Goal: Task Accomplishment & Management: Manage account settings

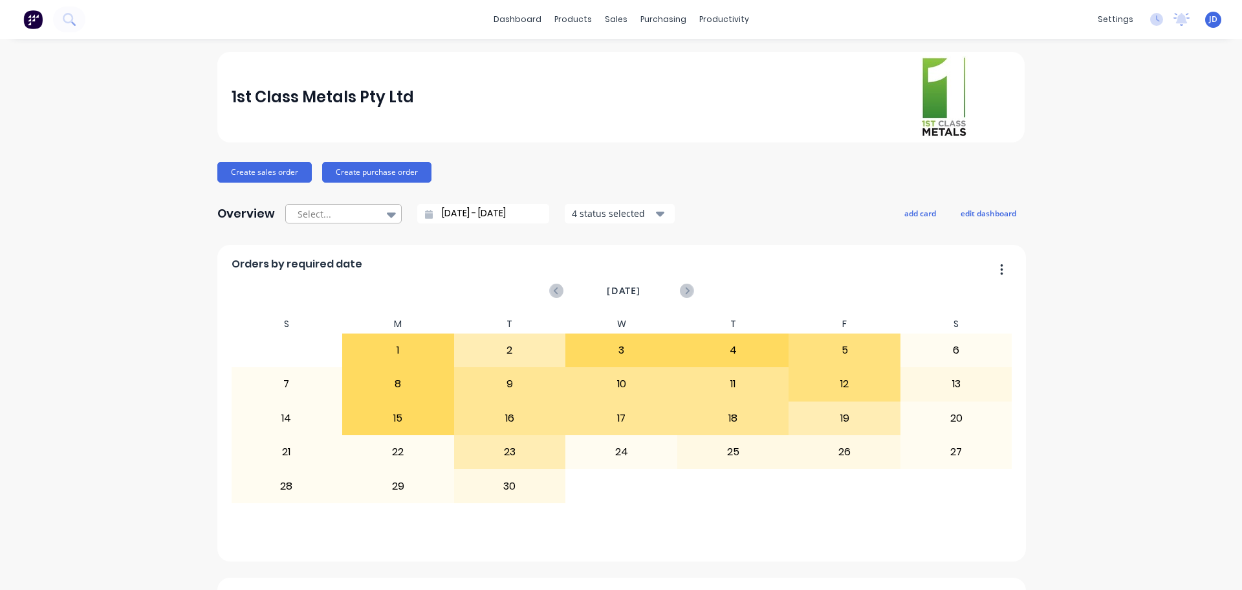
drag, startPoint x: 720, startPoint y: 247, endPoint x: 360, endPoint y: 215, distance: 361.1
click at [619, 58] on div "Sales Orders" at bounding box center [659, 62] width 53 height 12
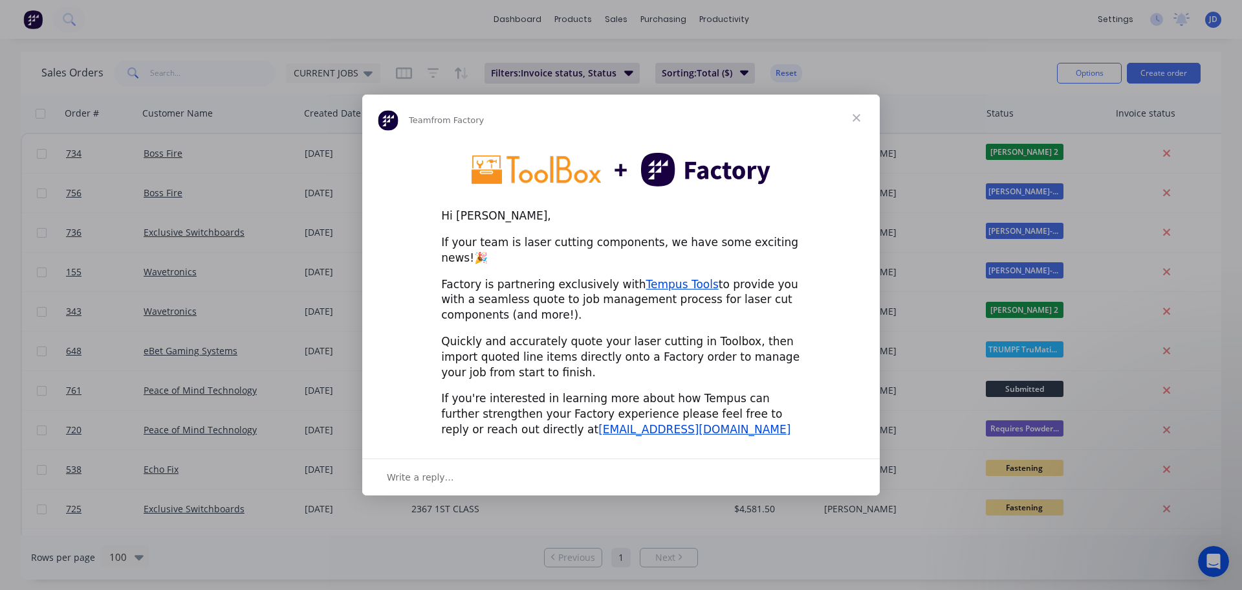
click at [852, 124] on span "Close" at bounding box center [856, 117] width 47 height 47
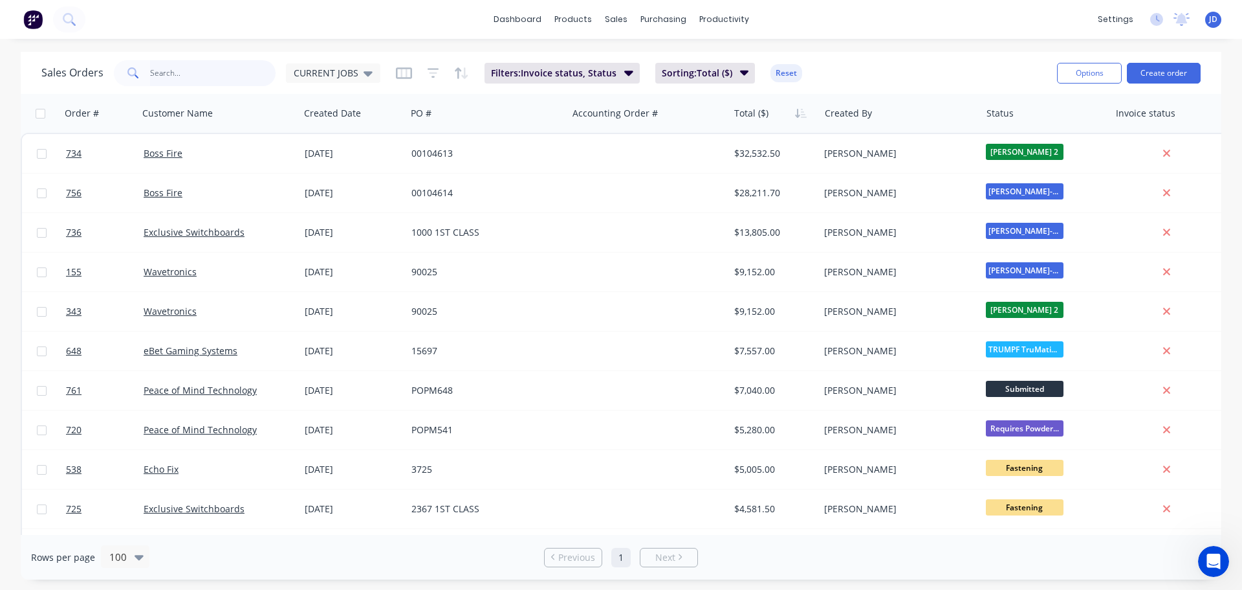
click at [210, 65] on input "text" at bounding box center [213, 73] width 126 height 26
type input "fjp"
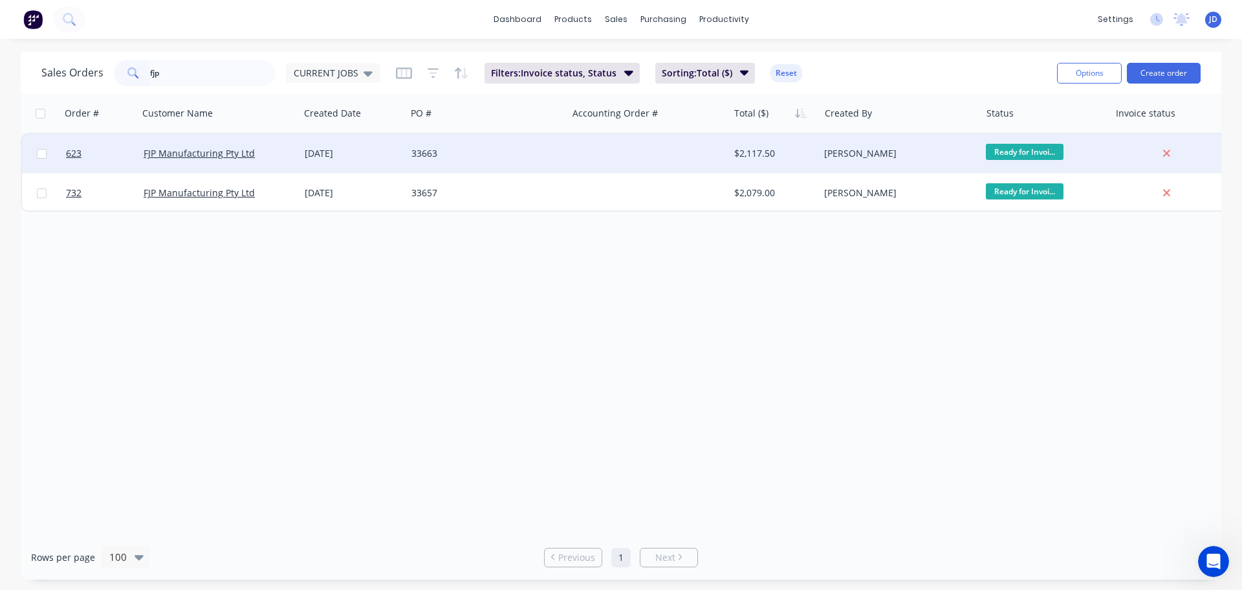
click at [661, 151] on div at bounding box center [648, 153] width 161 height 39
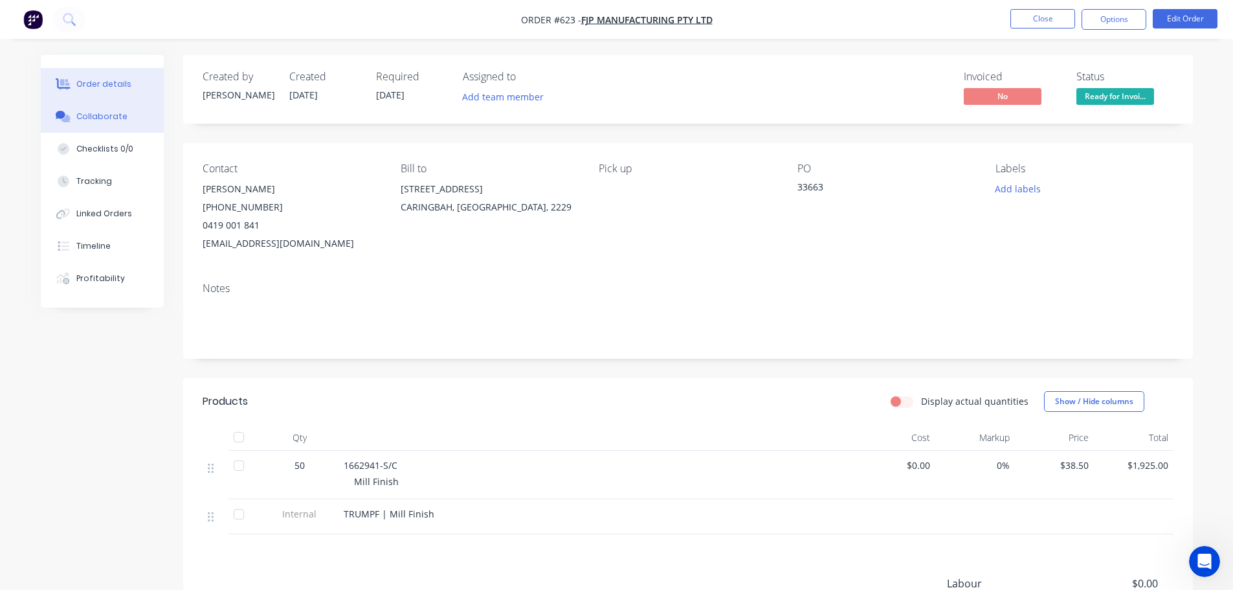
drag, startPoint x: 122, startPoint y: 126, endPoint x: 135, endPoint y: 122, distance: 13.5
click at [123, 126] on button "Collaborate" at bounding box center [102, 116] width 123 height 32
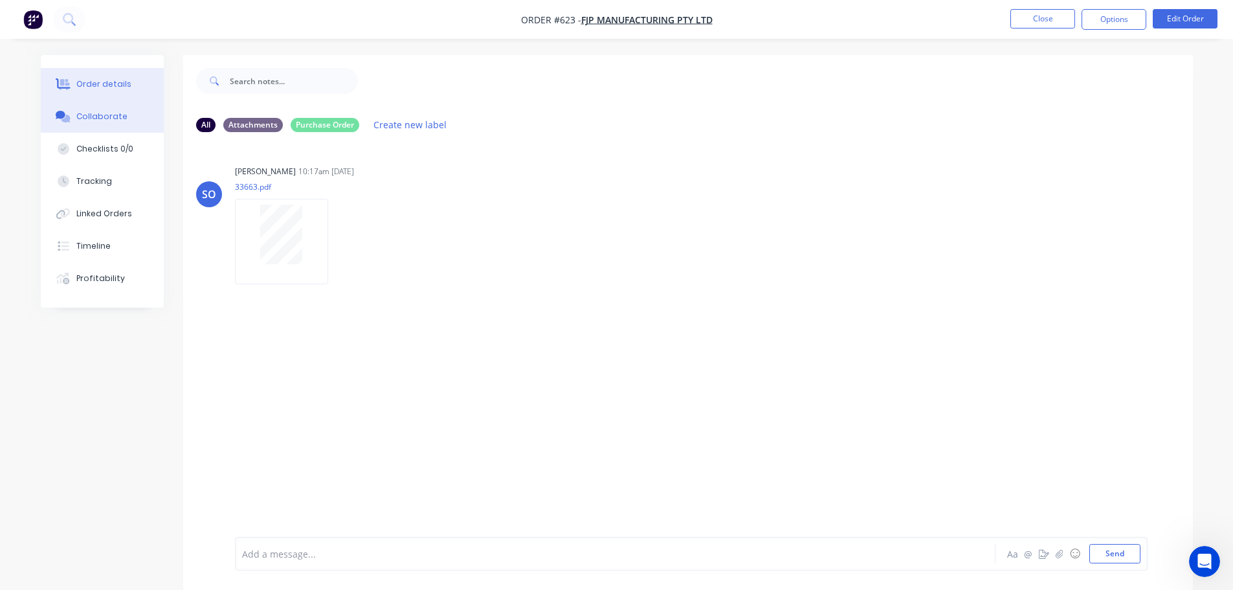
click at [147, 80] on button "Order details" at bounding box center [102, 84] width 123 height 32
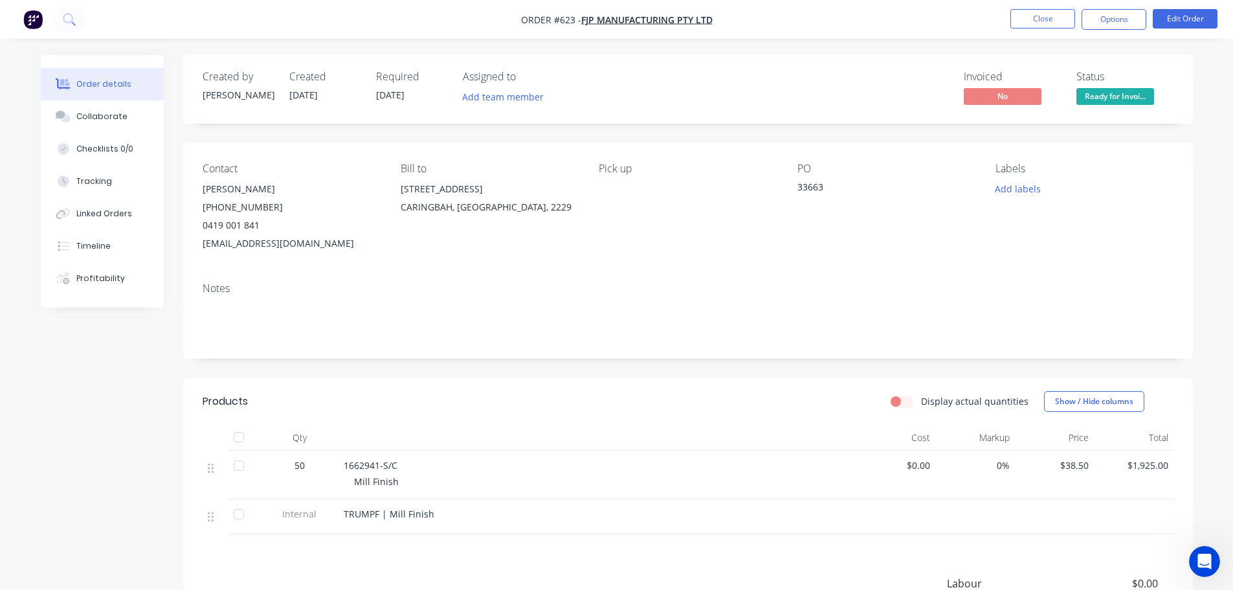
click at [1110, 93] on span "Ready for Invoi..." at bounding box center [1115, 96] width 78 height 16
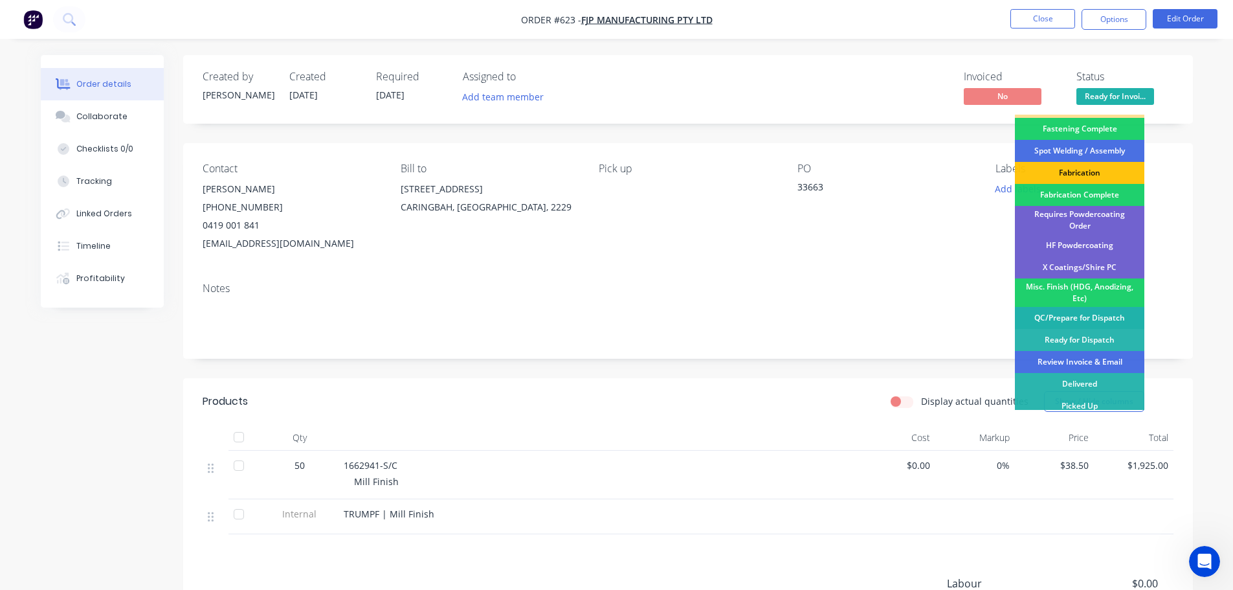
scroll to position [378, 0]
drag, startPoint x: 1101, startPoint y: 336, endPoint x: 1096, endPoint y: 342, distance: 7.3
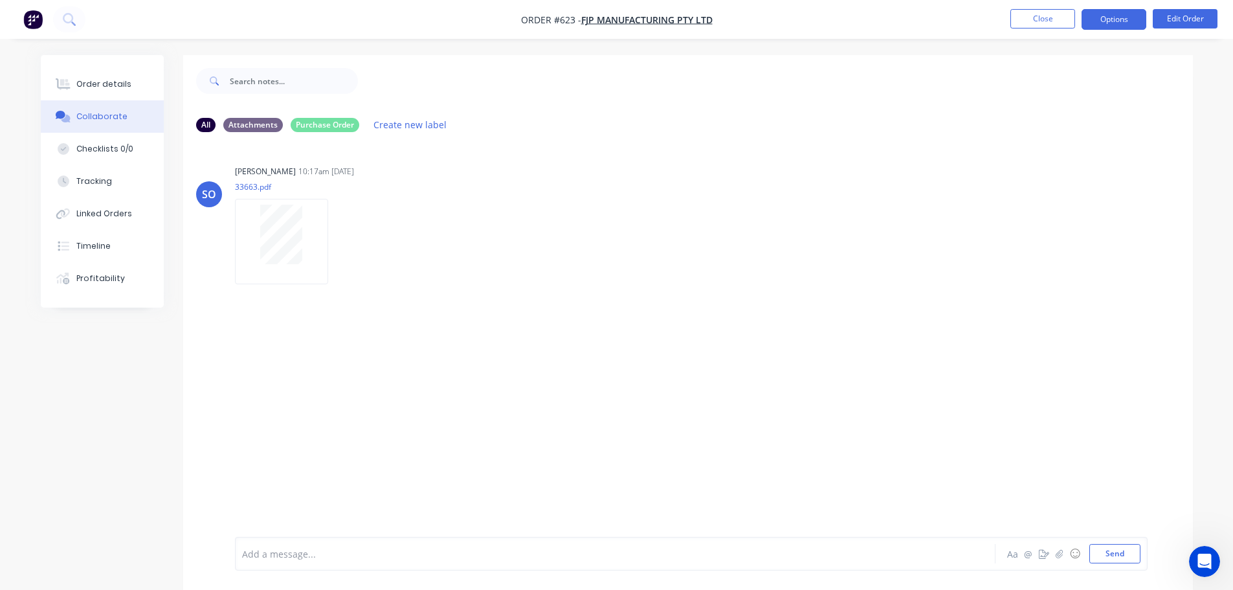
click at [1127, 13] on button "Options" at bounding box center [1113, 19] width 65 height 21
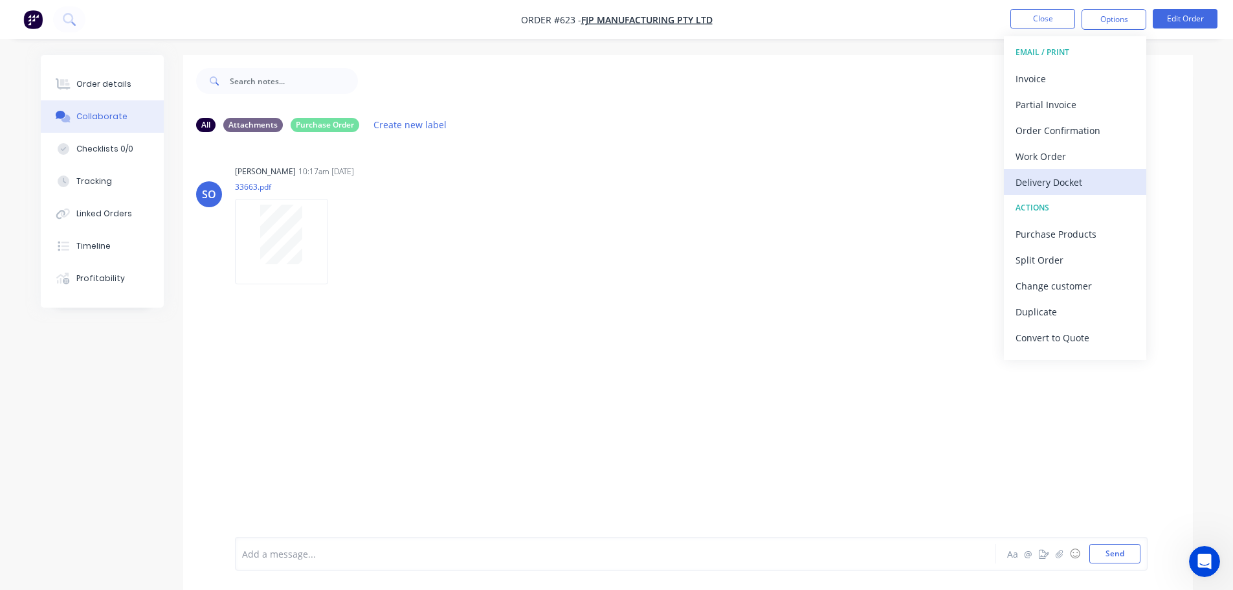
click at [1085, 175] on div "Delivery Docket" at bounding box center [1074, 182] width 119 height 19
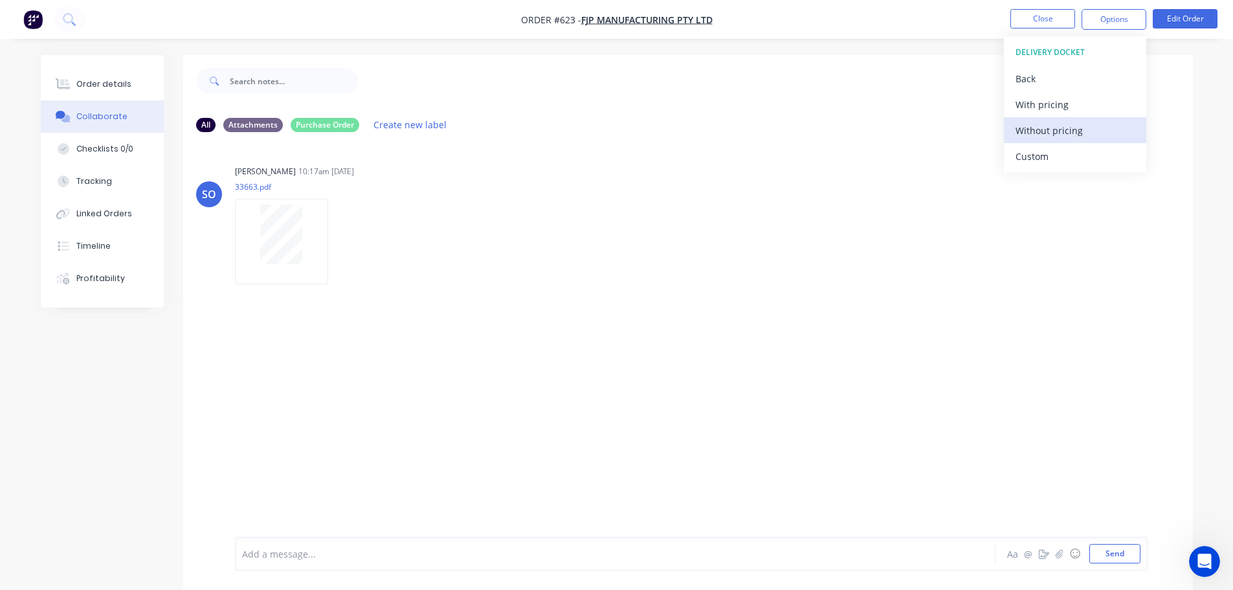
click at [1065, 136] on div "Without pricing" at bounding box center [1074, 130] width 119 height 19
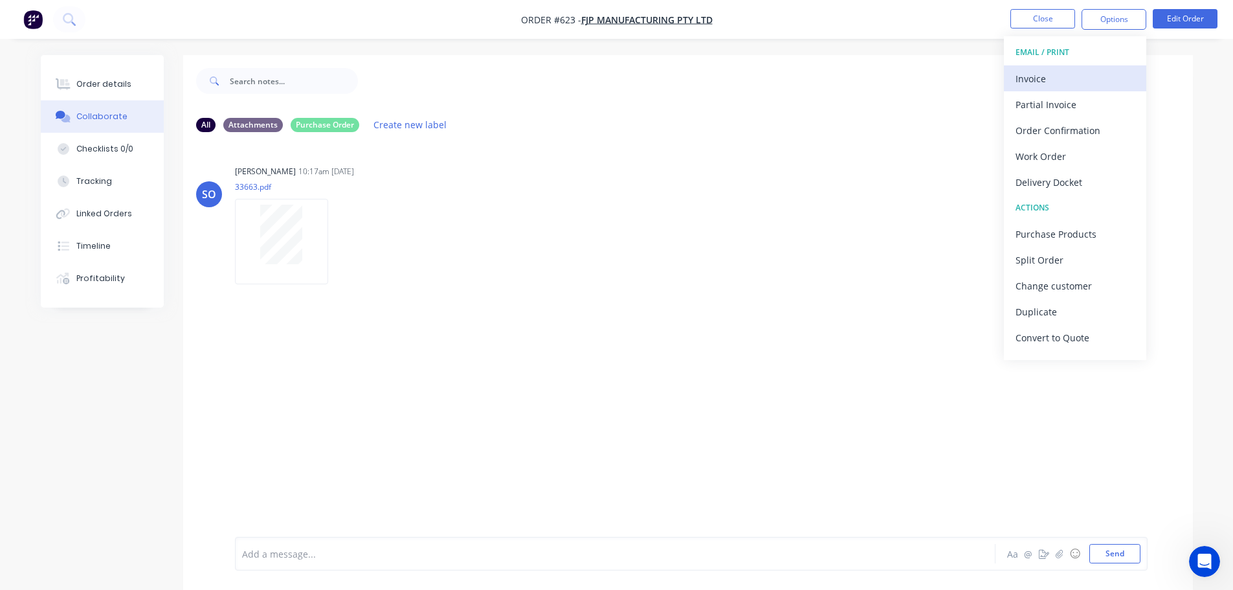
click at [1042, 89] on button "Invoice" at bounding box center [1075, 78] width 142 height 26
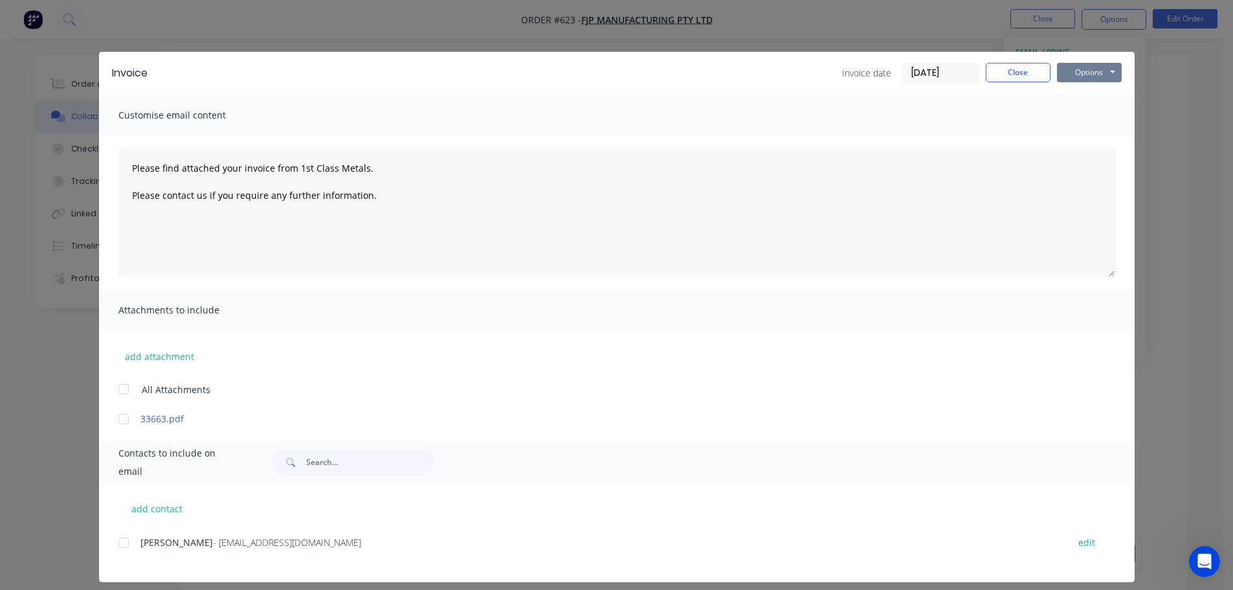
click at [1078, 79] on button "Options" at bounding box center [1089, 72] width 65 height 19
click at [1081, 120] on button "Print" at bounding box center [1098, 116] width 83 height 21
type textarea "Please find attached your invoice from 1st Class Metals. Please contact us if y…"
drag, startPoint x: 996, startPoint y: 75, endPoint x: 1003, endPoint y: 74, distance: 7.2
click at [997, 75] on button "Close" at bounding box center [1018, 72] width 65 height 19
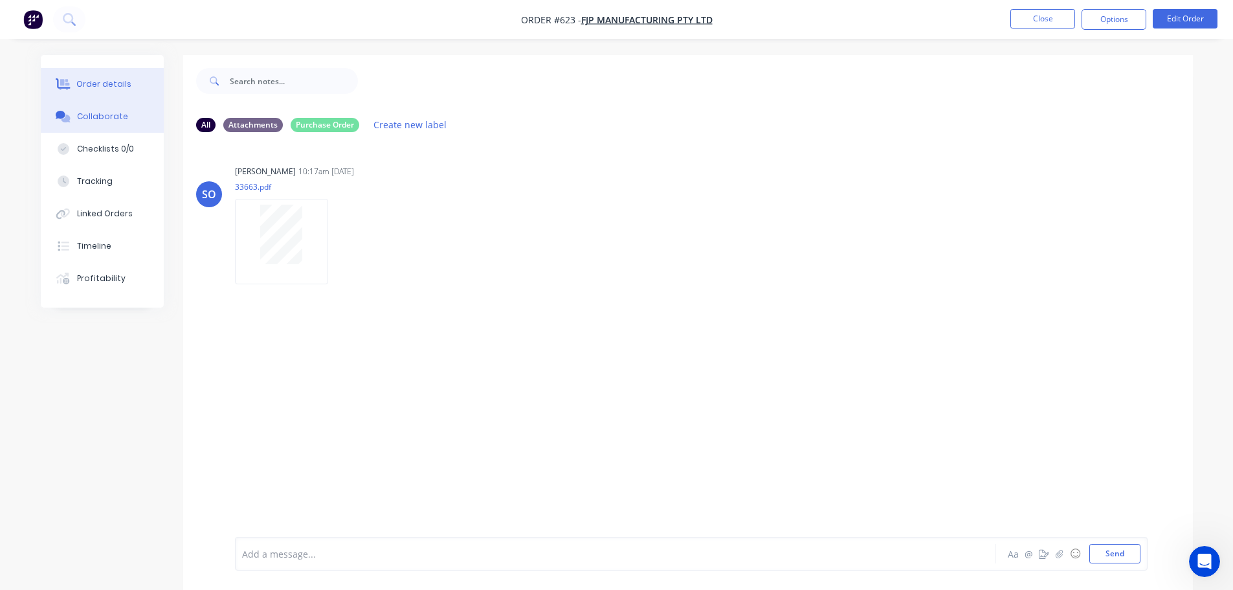
click at [134, 83] on button "Order details" at bounding box center [102, 84] width 123 height 32
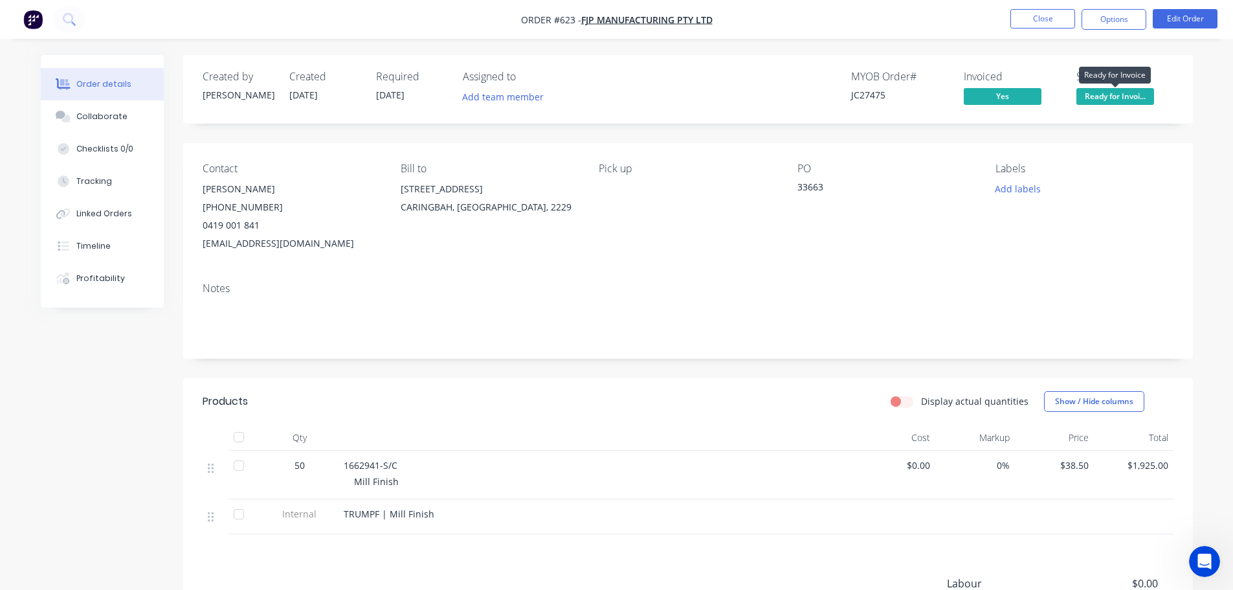
click at [1125, 96] on span "Ready for Invoi..." at bounding box center [1115, 96] width 78 height 16
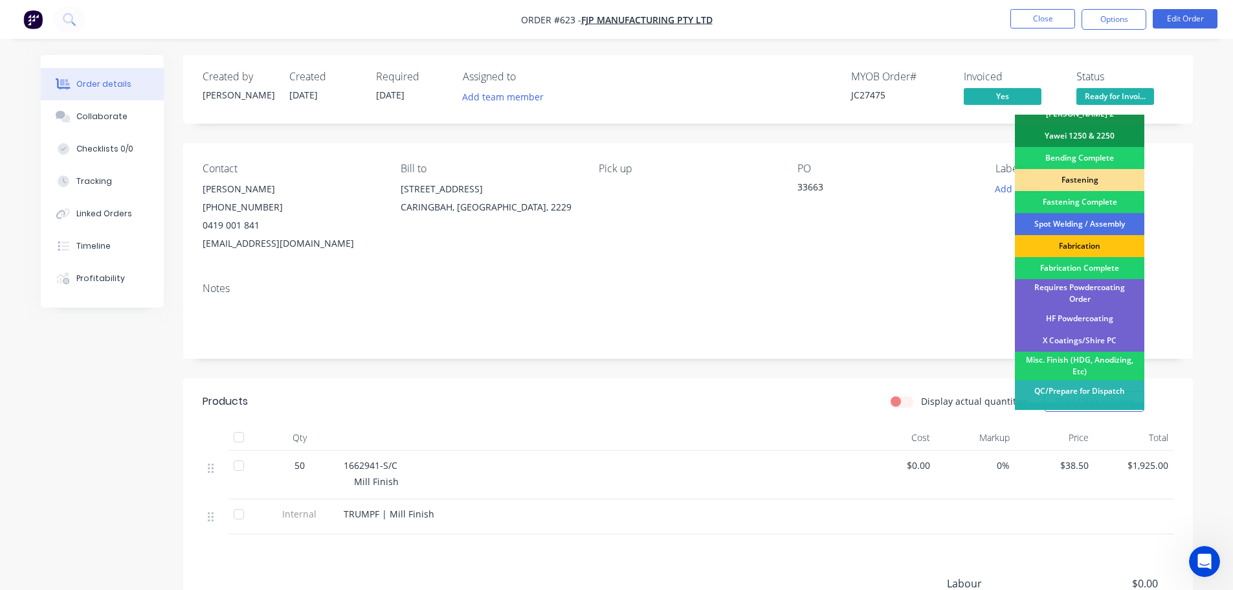
scroll to position [378, 0]
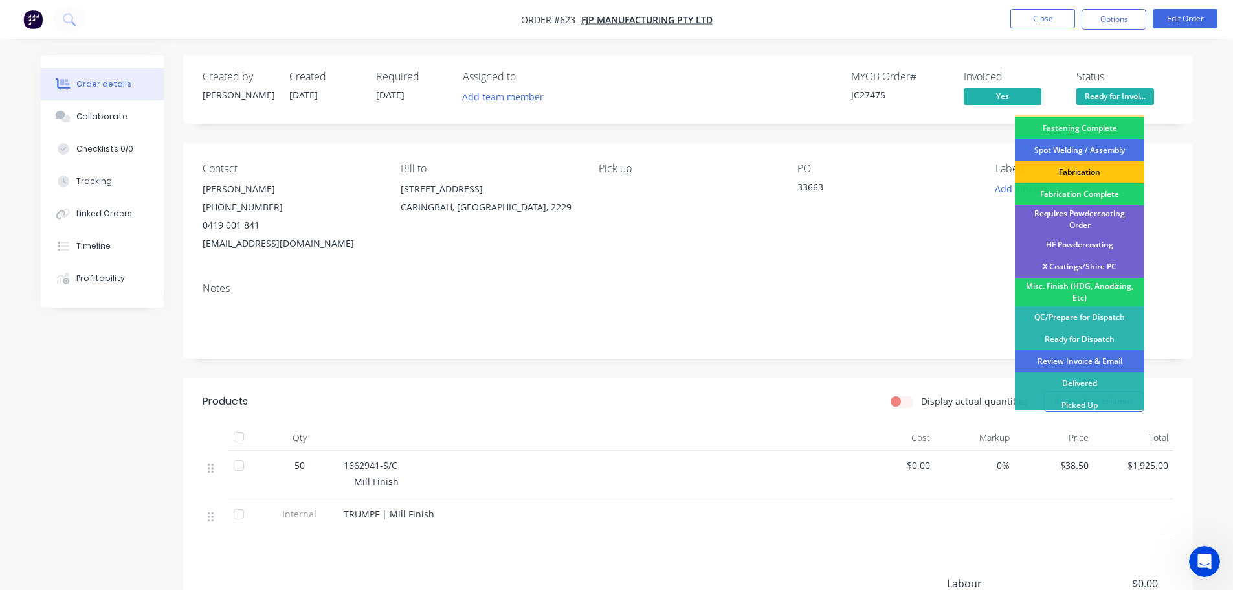
click at [1110, 357] on div "Review Invoice & Email" at bounding box center [1079, 361] width 129 height 22
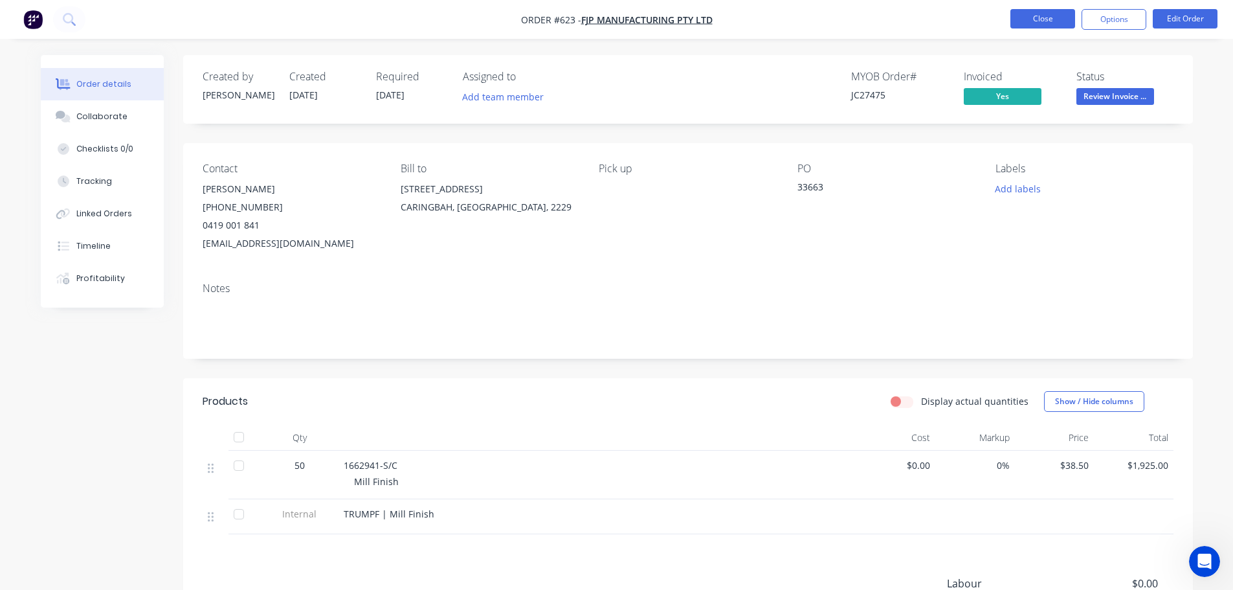
click at [1049, 22] on button "Close" at bounding box center [1042, 18] width 65 height 19
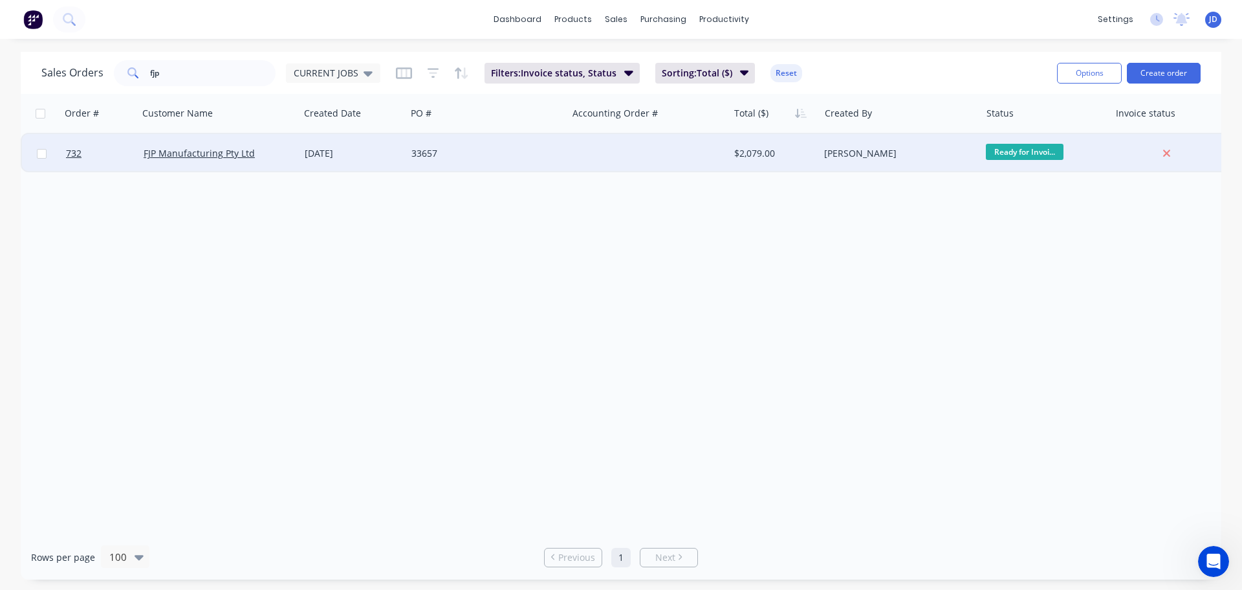
click at [470, 152] on div "33657" at bounding box center [484, 153] width 144 height 13
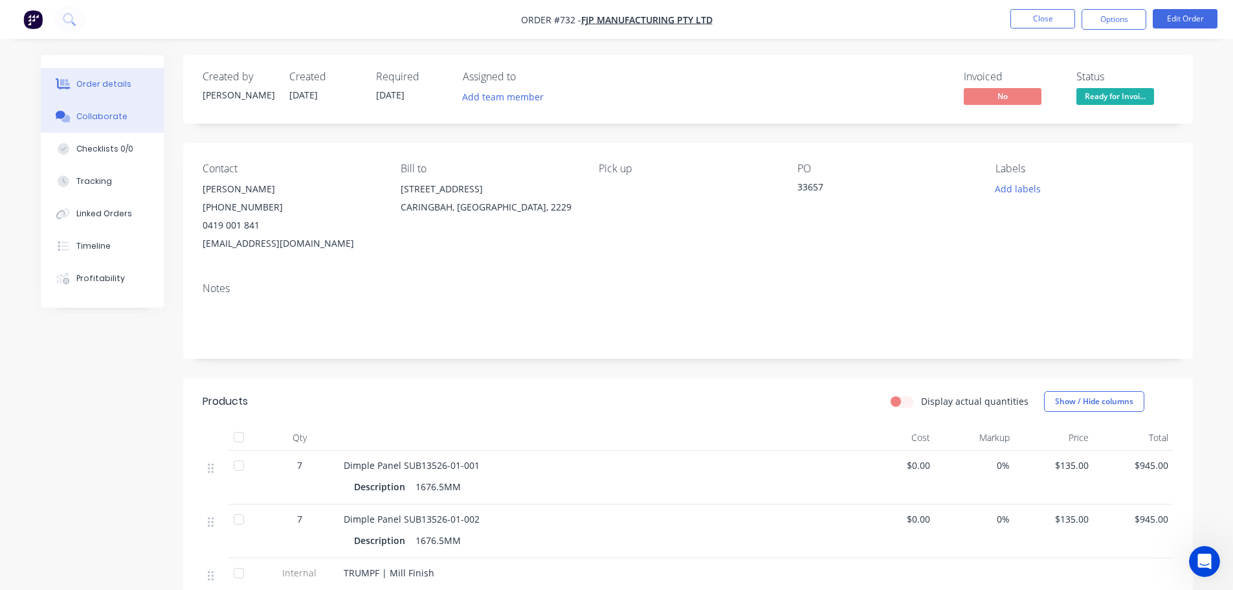
click at [140, 129] on button "Collaborate" at bounding box center [102, 116] width 123 height 32
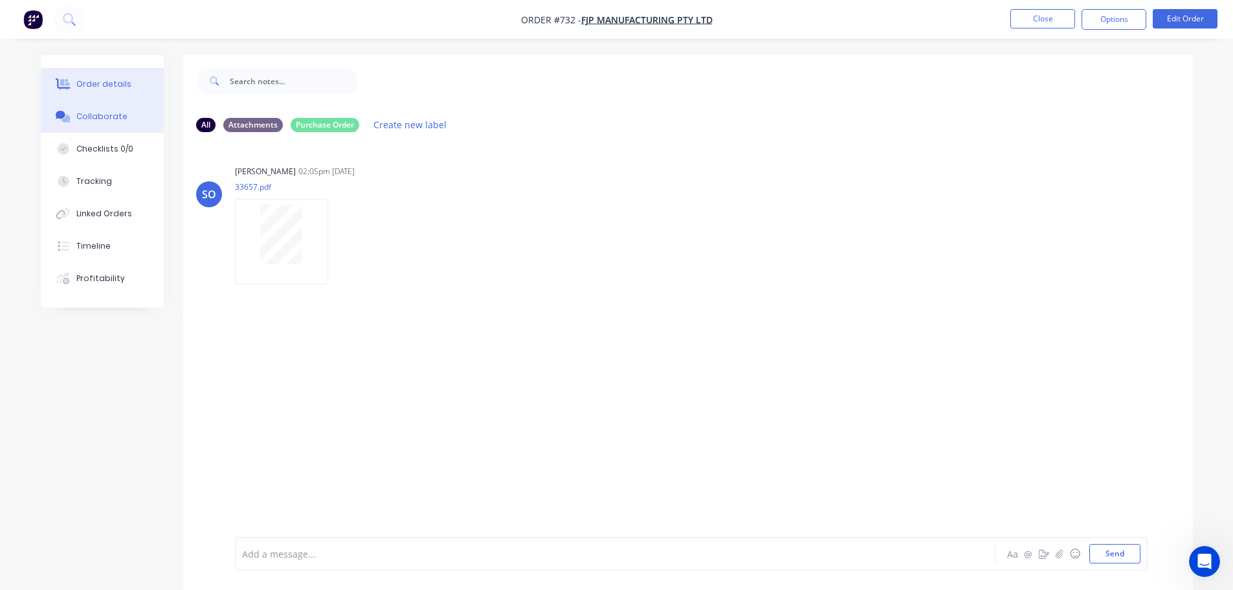
click at [118, 82] on div "Order details" at bounding box center [103, 84] width 55 height 12
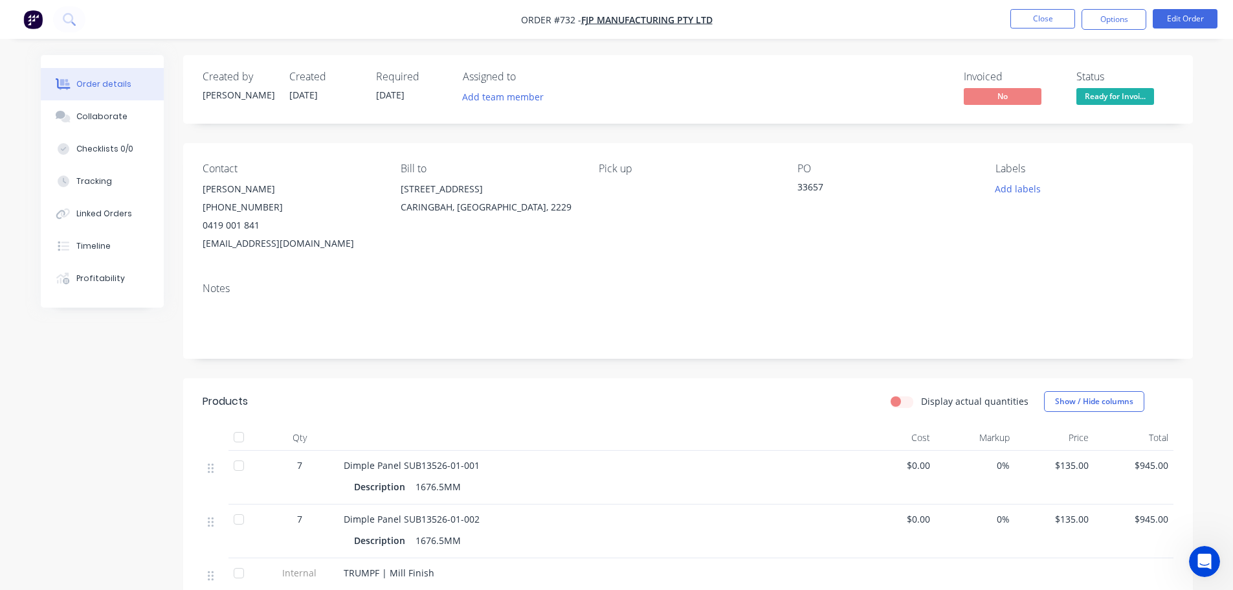
drag, startPoint x: 1090, startPoint y: 101, endPoint x: 1096, endPoint y: 96, distance: 7.8
click at [1094, 84] on div "Ready for Invoice" at bounding box center [1115, 75] width 72 height 25
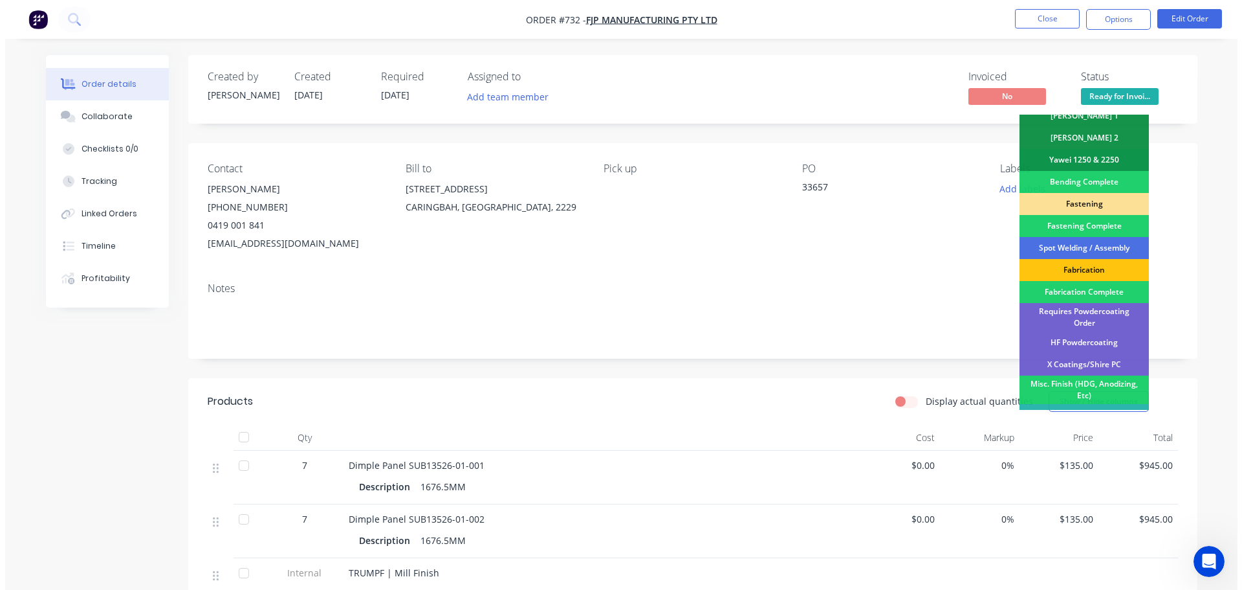
scroll to position [378, 0]
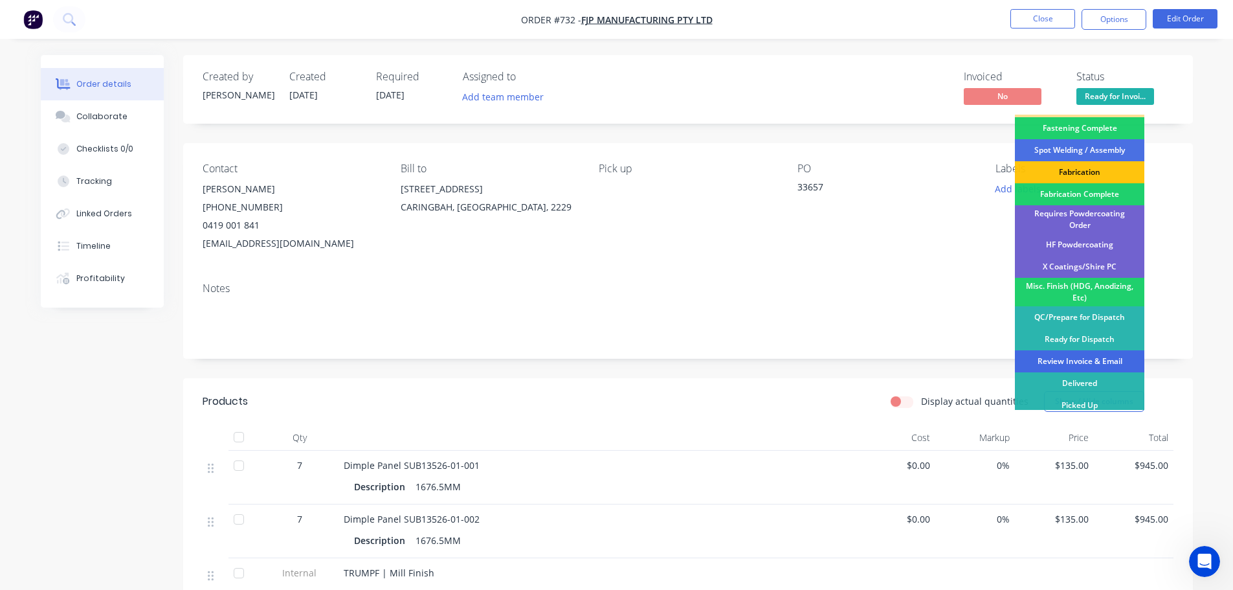
click at [1096, 353] on div "Review Invoice & Email" at bounding box center [1079, 361] width 129 height 22
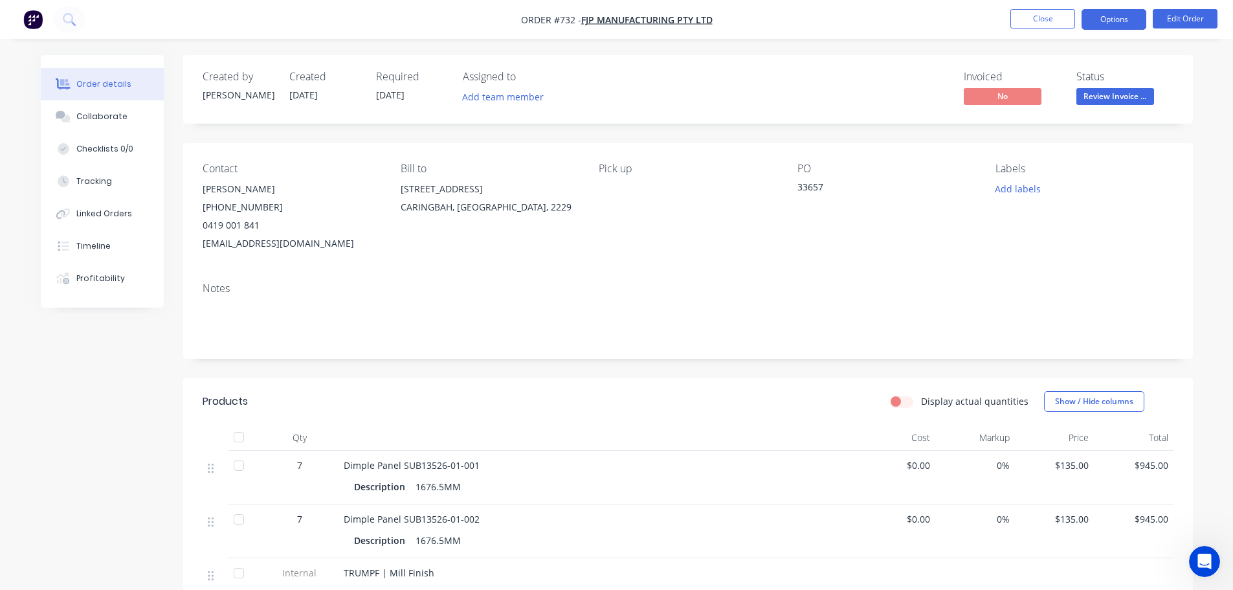
click at [1111, 27] on button "Options" at bounding box center [1113, 19] width 65 height 21
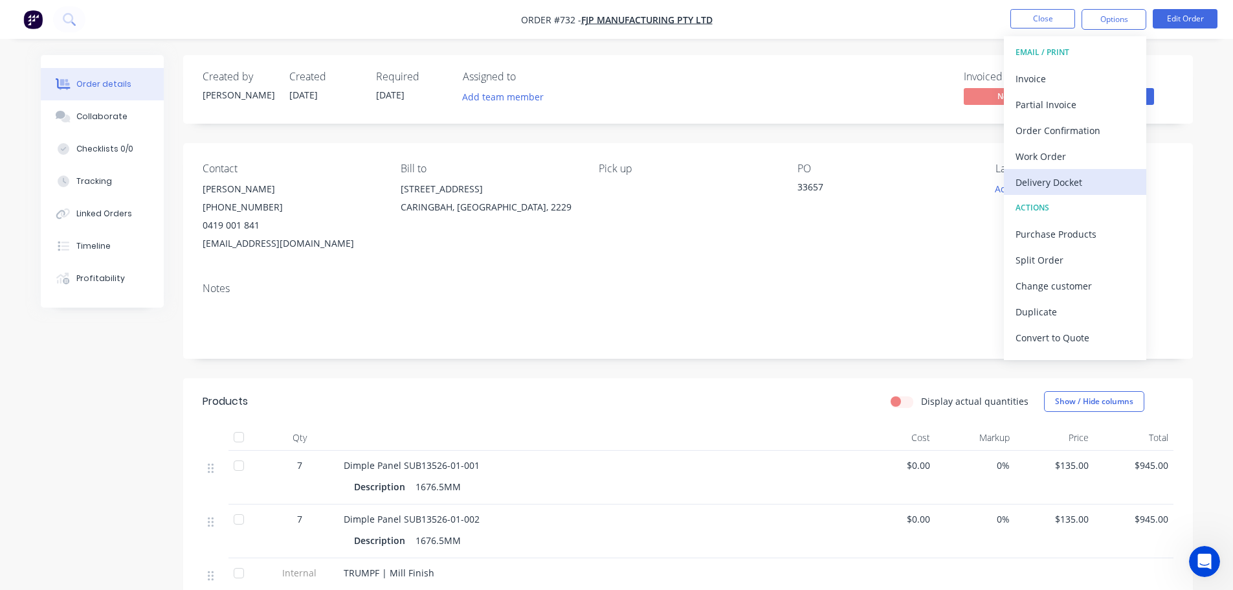
click at [1073, 177] on div "Delivery Docket" at bounding box center [1074, 182] width 119 height 19
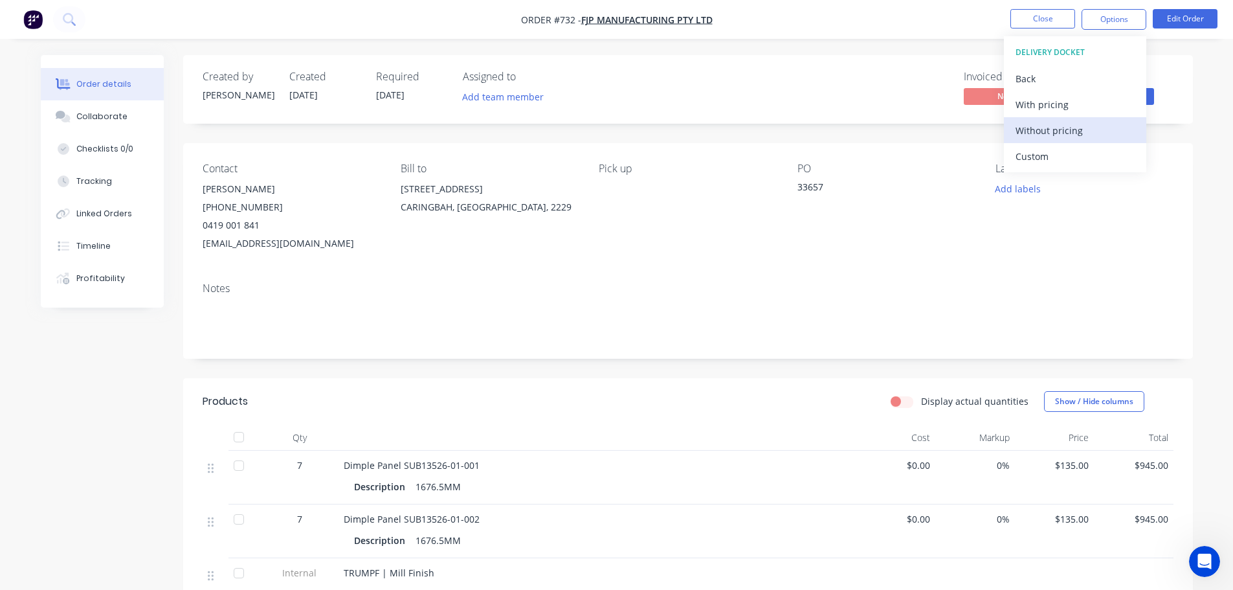
drag, startPoint x: 1086, startPoint y: 131, endPoint x: 1077, endPoint y: 124, distance: 11.9
click at [1087, 131] on div "Without pricing" at bounding box center [1074, 130] width 119 height 19
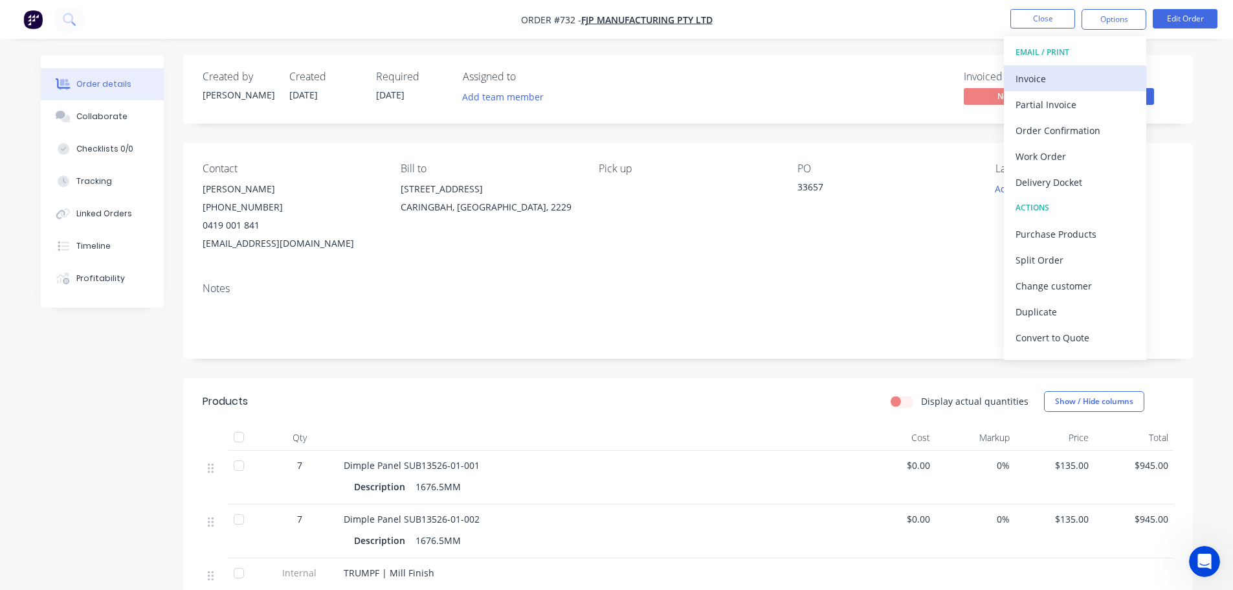
click at [1079, 83] on div "Invoice" at bounding box center [1074, 78] width 119 height 19
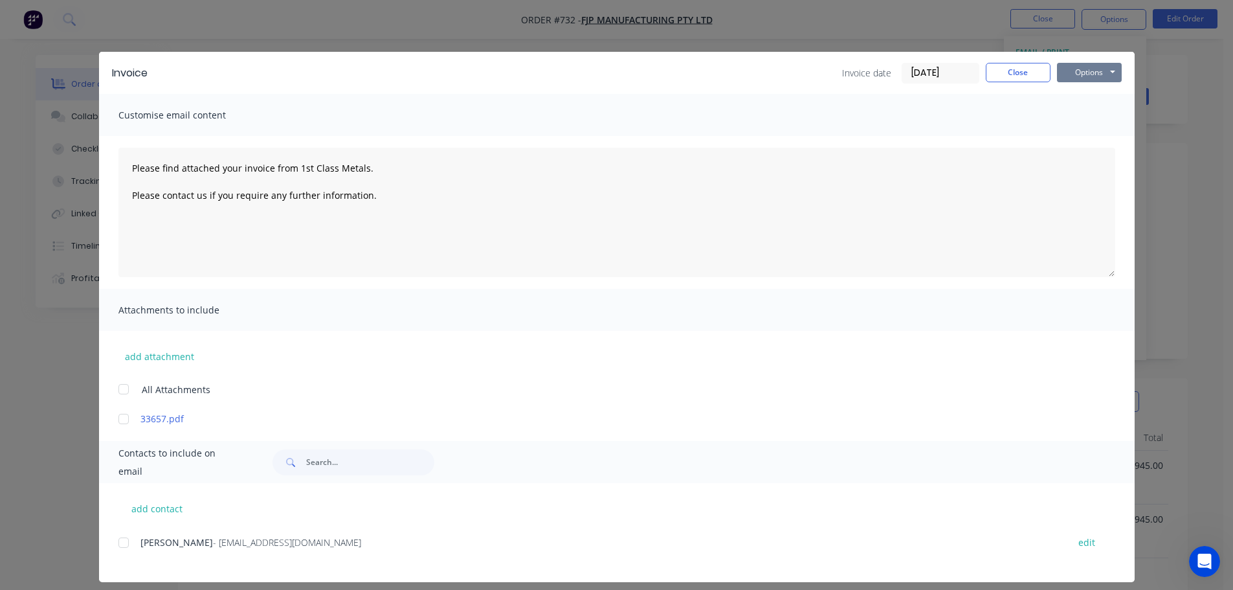
click at [1082, 74] on button "Options" at bounding box center [1089, 72] width 65 height 19
click at [1082, 115] on button "Print" at bounding box center [1098, 116] width 83 height 21
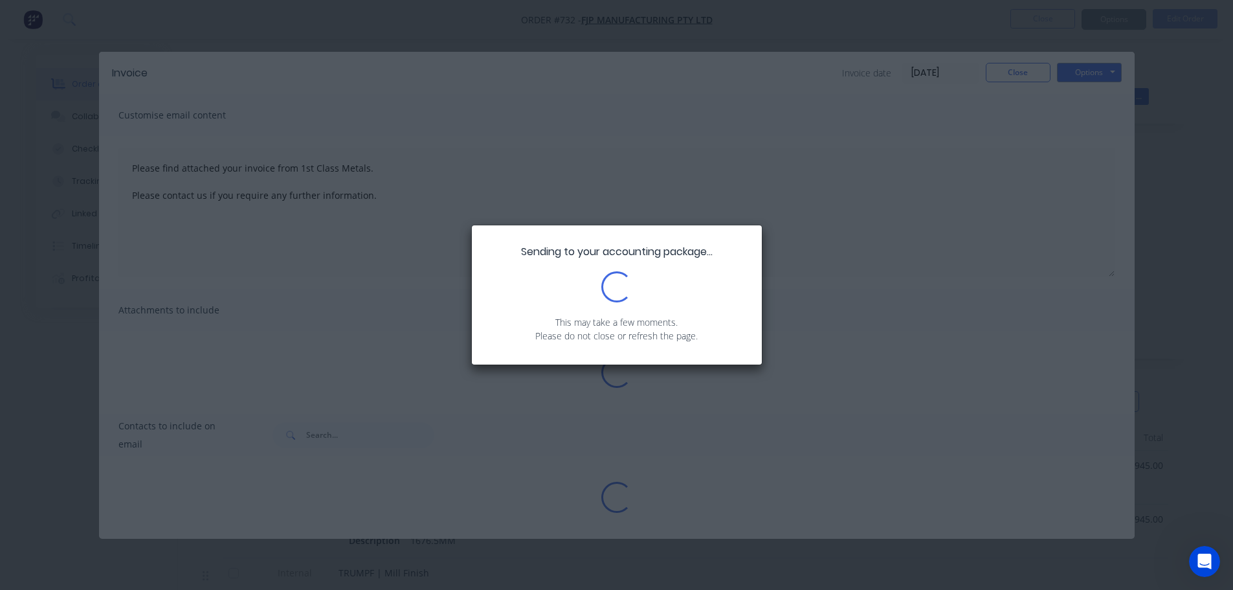
type textarea "Please find attached your invoice from 1st Class Metals. Please contact us if y…"
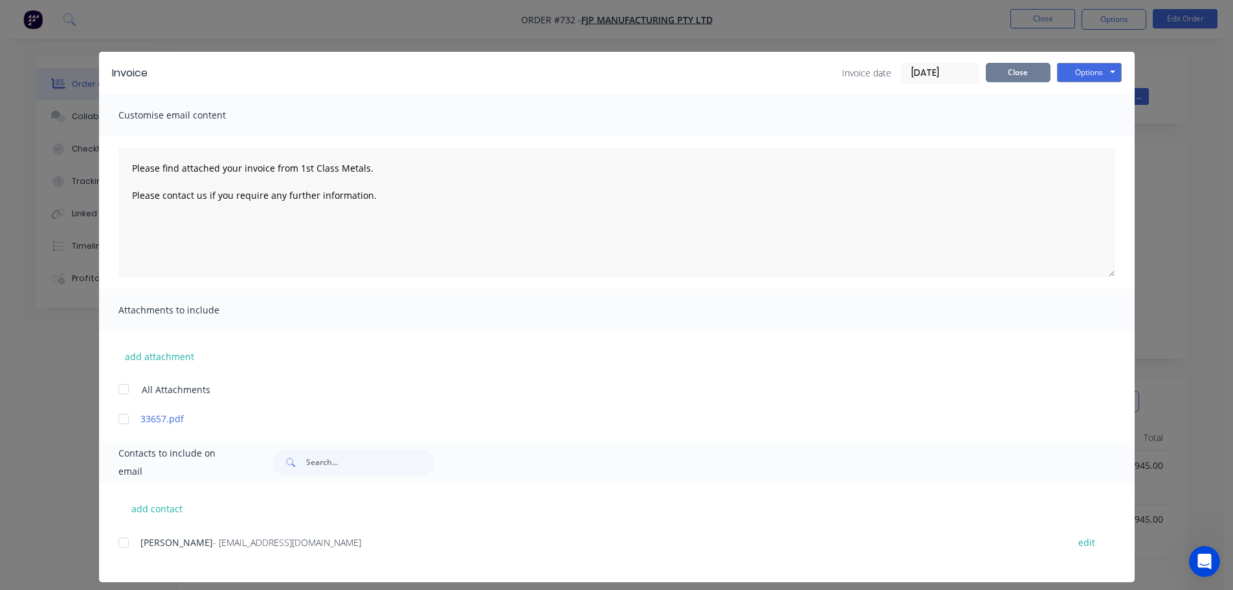
click at [1017, 71] on button "Close" at bounding box center [1018, 72] width 65 height 19
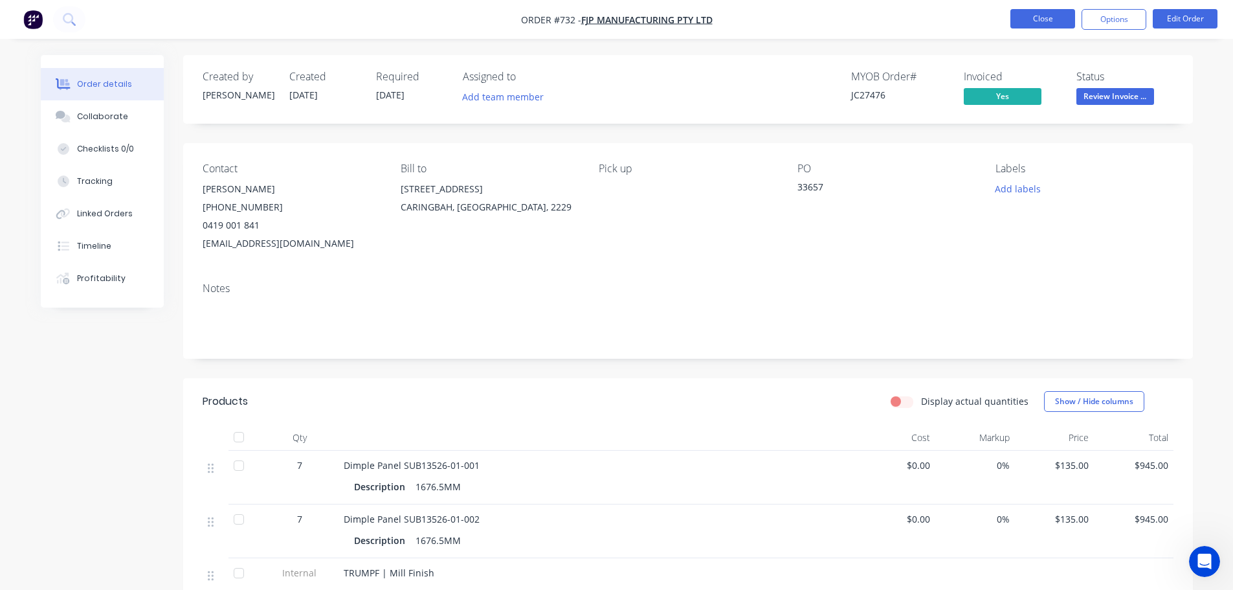
click at [1049, 20] on button "Close" at bounding box center [1042, 18] width 65 height 19
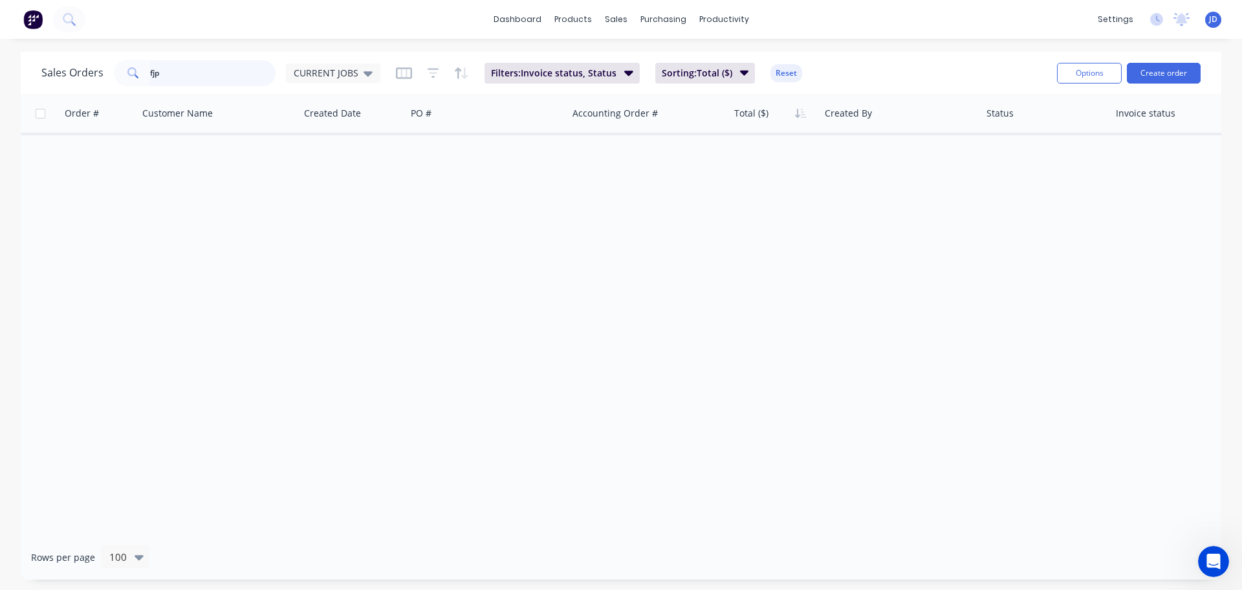
drag, startPoint x: 207, startPoint y: 73, endPoint x: 0, endPoint y: 5, distance: 218.1
click at [104, 56] on div "Sales Orders fjp CURRENT JOBS Filters: Invoice status, Status Sorting: Total ($…" at bounding box center [621, 73] width 1201 height 42
type input "]"
click at [177, 83] on input "]" at bounding box center [213, 73] width 126 height 26
